Goal: Navigation & Orientation: Understand site structure

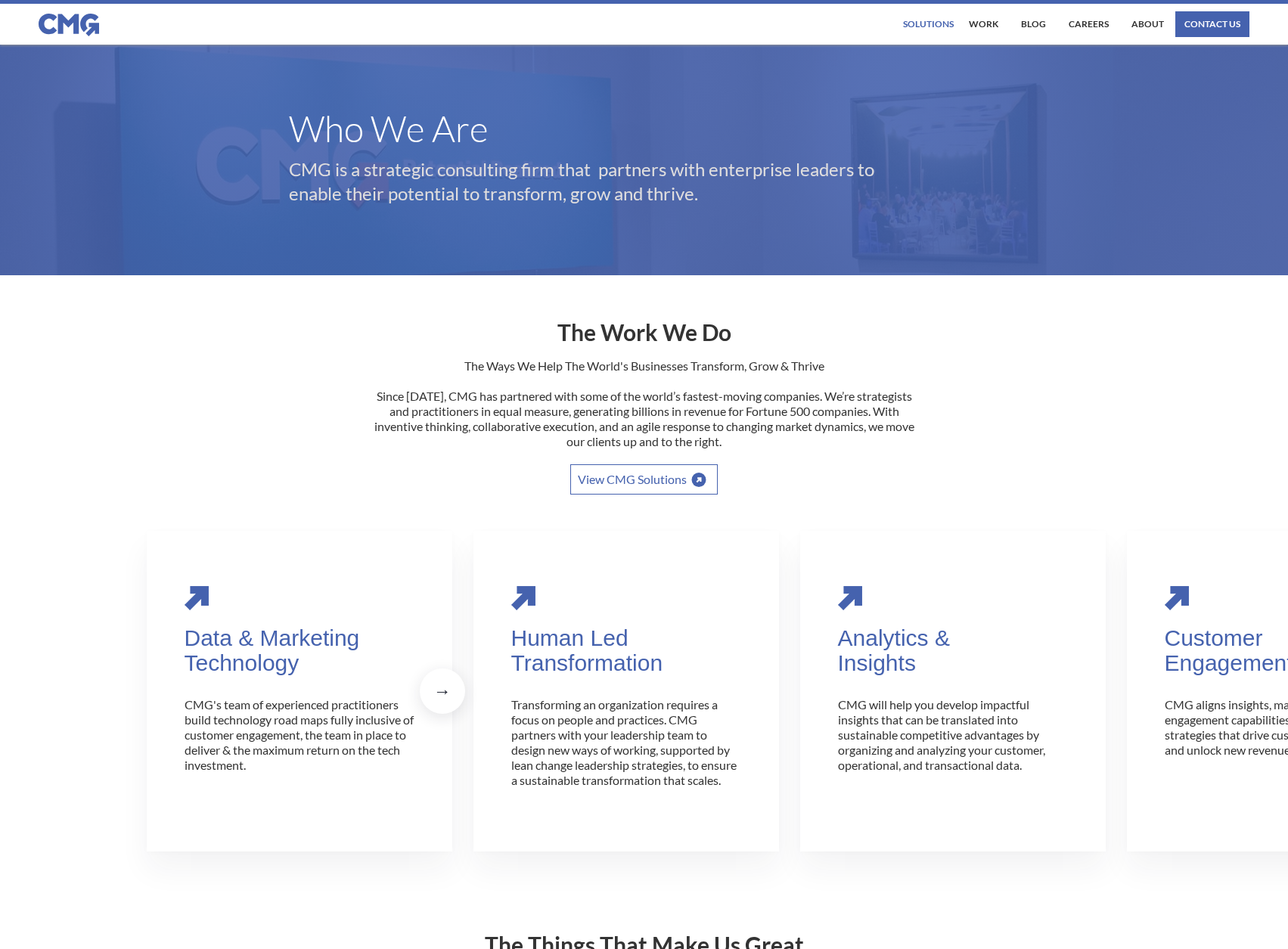
click at [924, 22] on div "Solutions" at bounding box center [928, 24] width 51 height 9
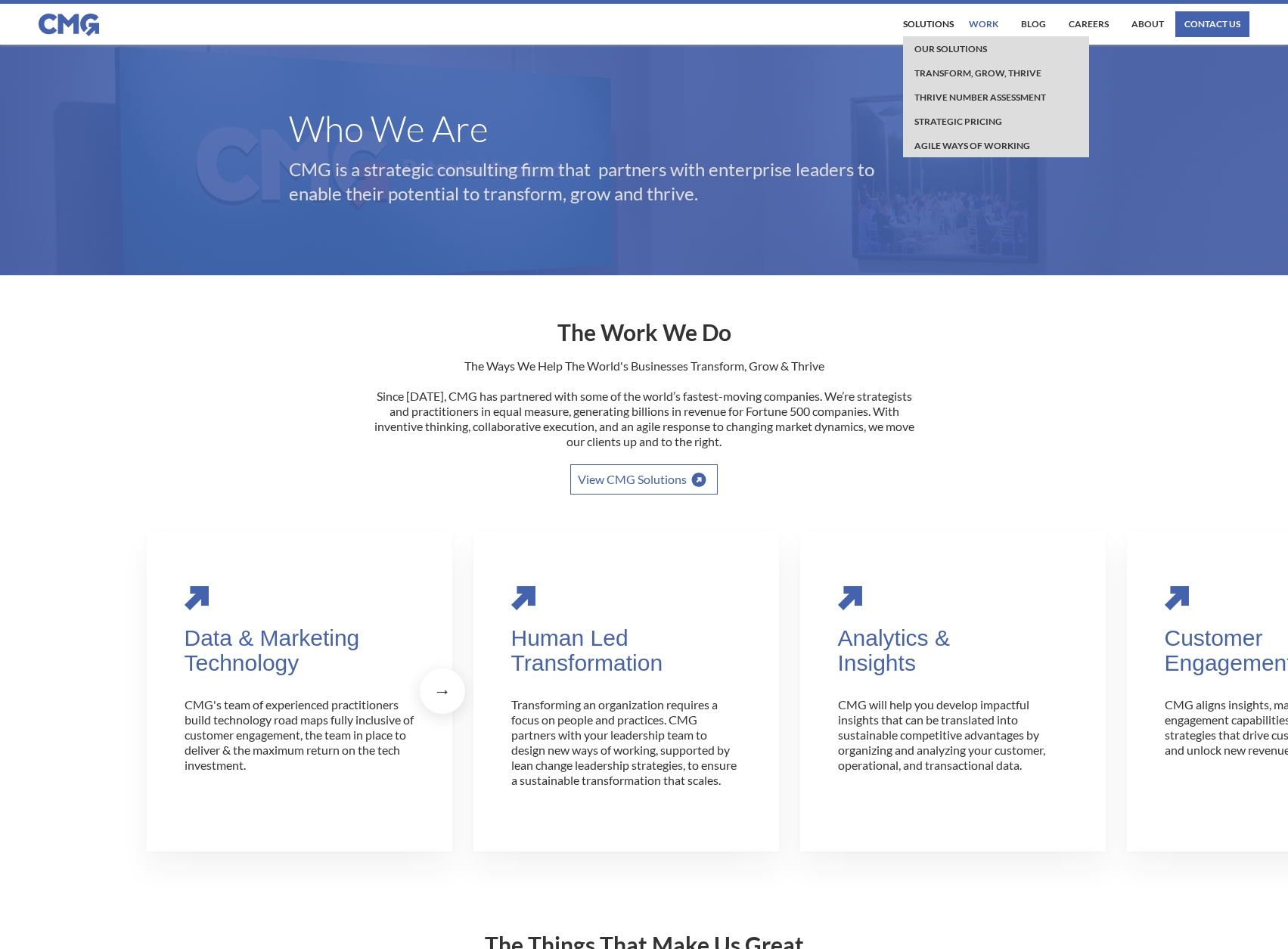
click at [985, 23] on link "work" at bounding box center [983, 24] width 37 height 25
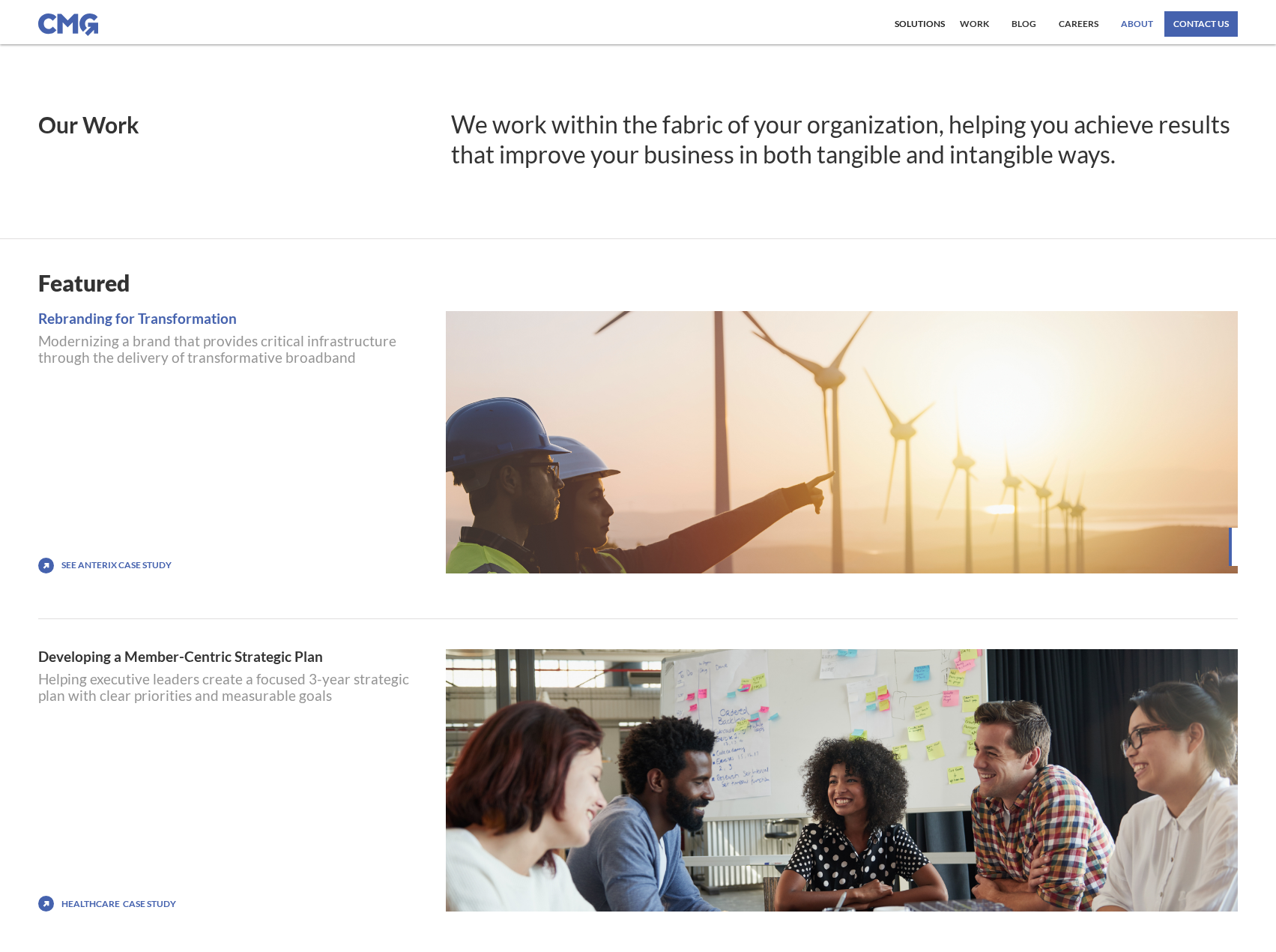
click at [1140, 22] on link "About" at bounding box center [1137, 24] width 39 height 25
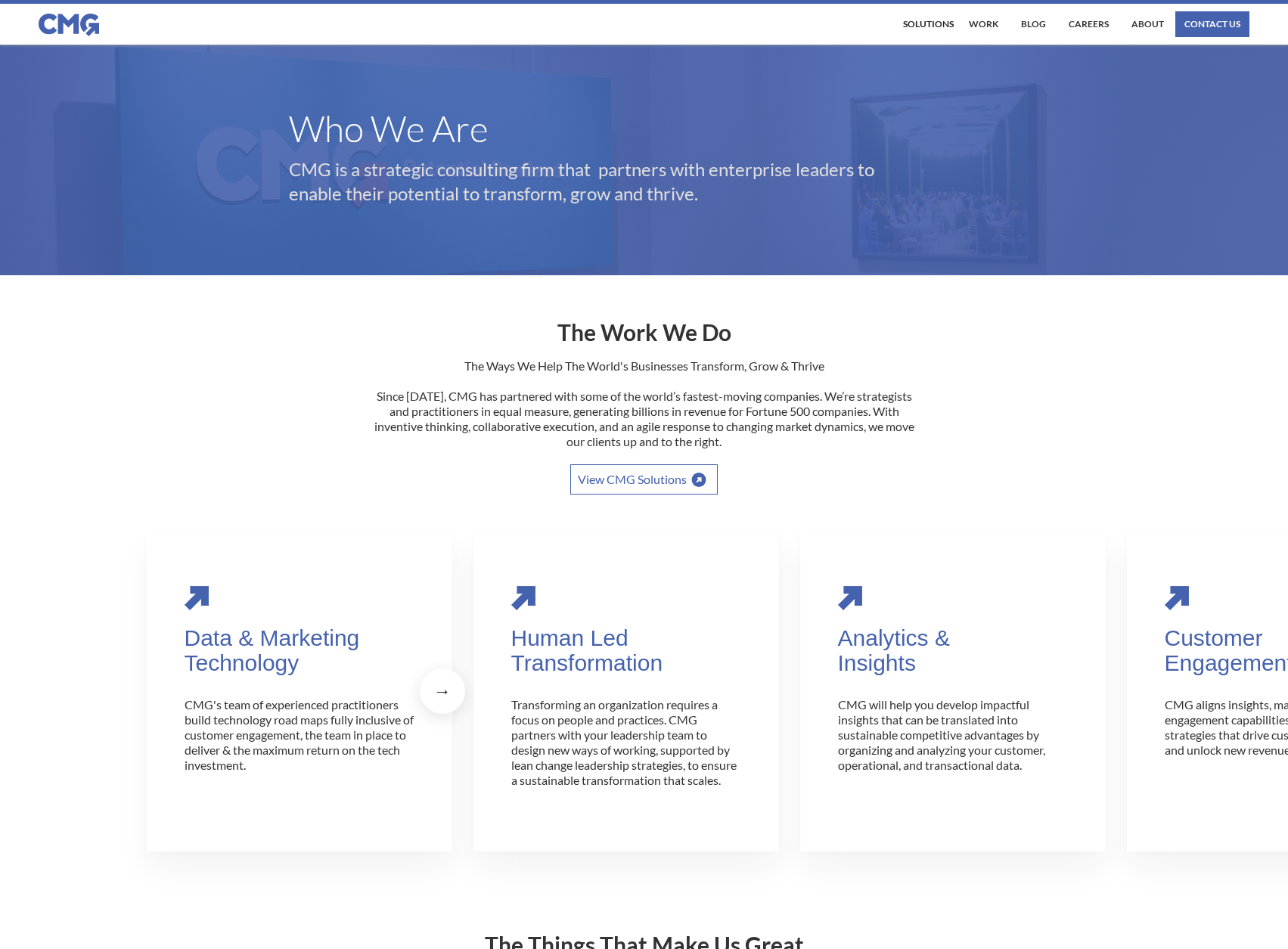
click at [80, 118] on header "Who We Are CMG is a strategic consulting firm that partners with enterprise lea…" at bounding box center [644, 159] width 1288 height 230
